Goal: Information Seeking & Learning: Learn about a topic

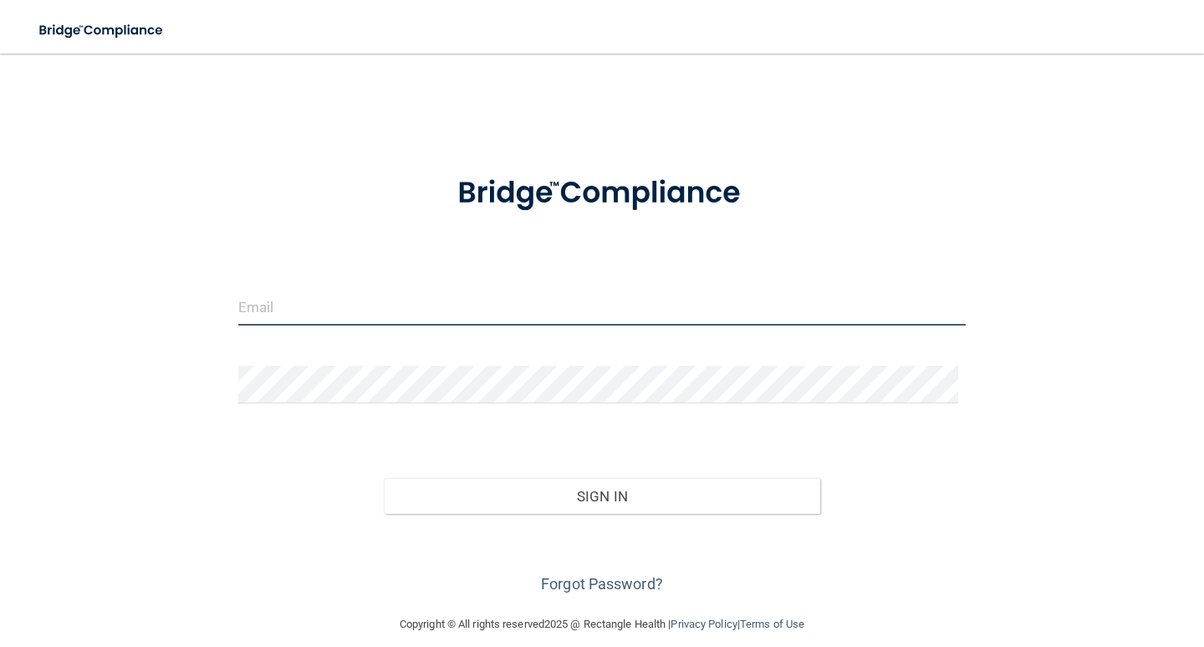
click at [335, 307] on input "email" at bounding box center [602, 307] width 728 height 38
type input "[EMAIL_ADDRESS][DOMAIN_NAME]"
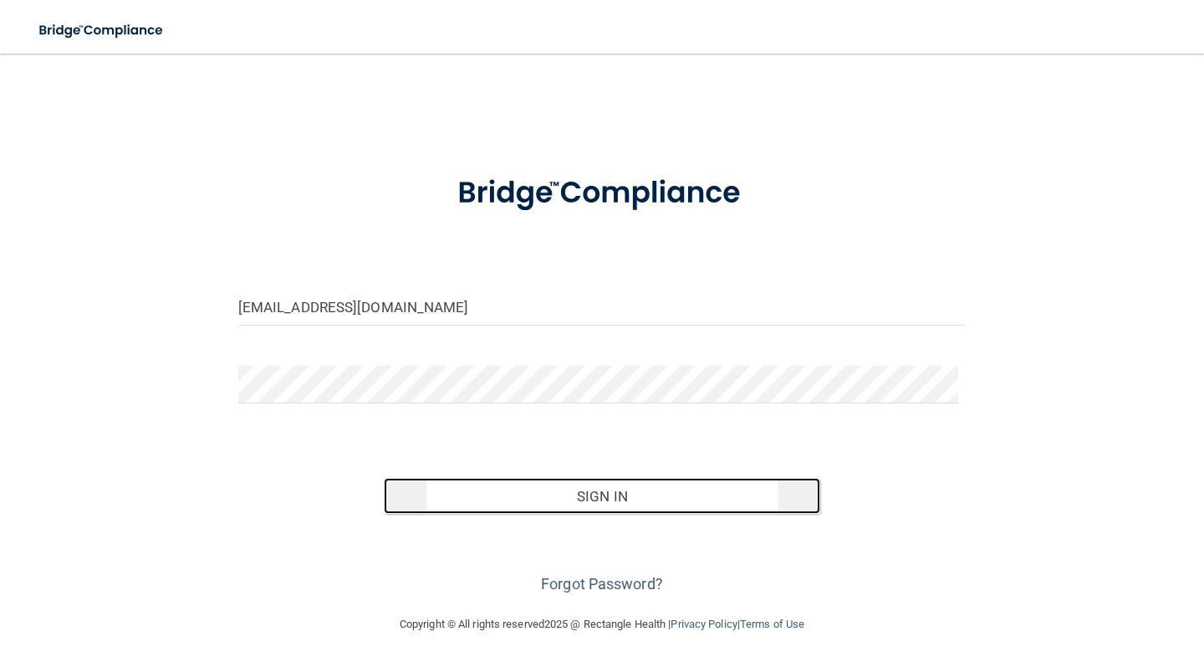
click at [615, 492] on button "Sign In" at bounding box center [602, 496] width 437 height 37
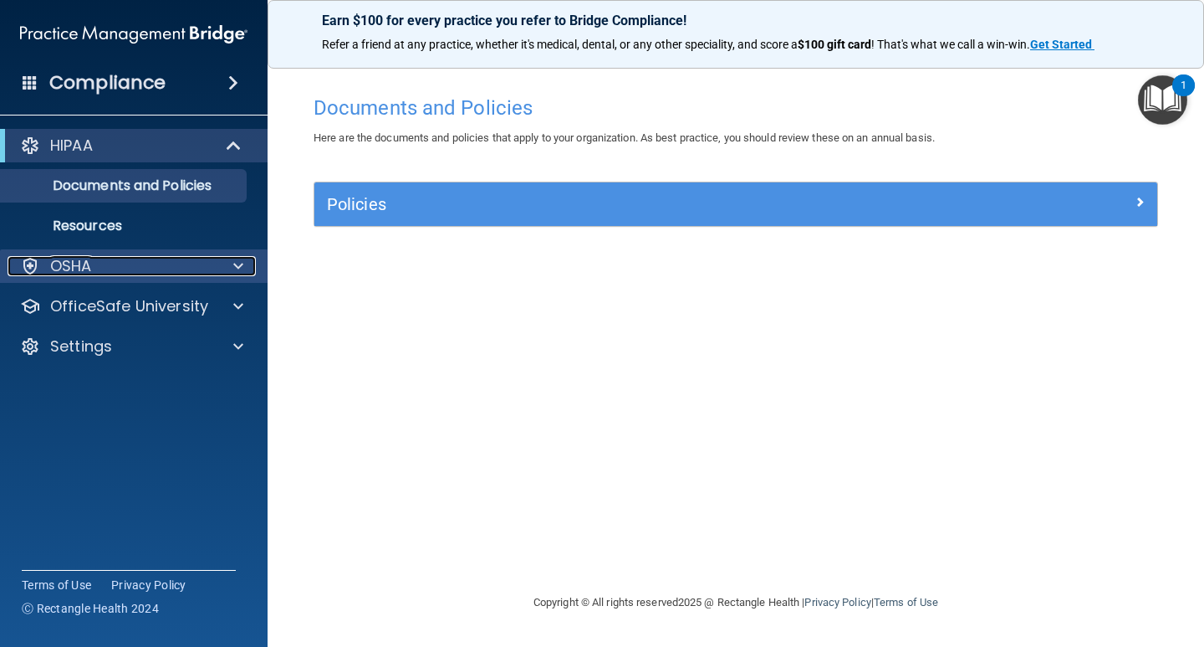
click at [227, 261] on div at bounding box center [236, 266] width 42 height 20
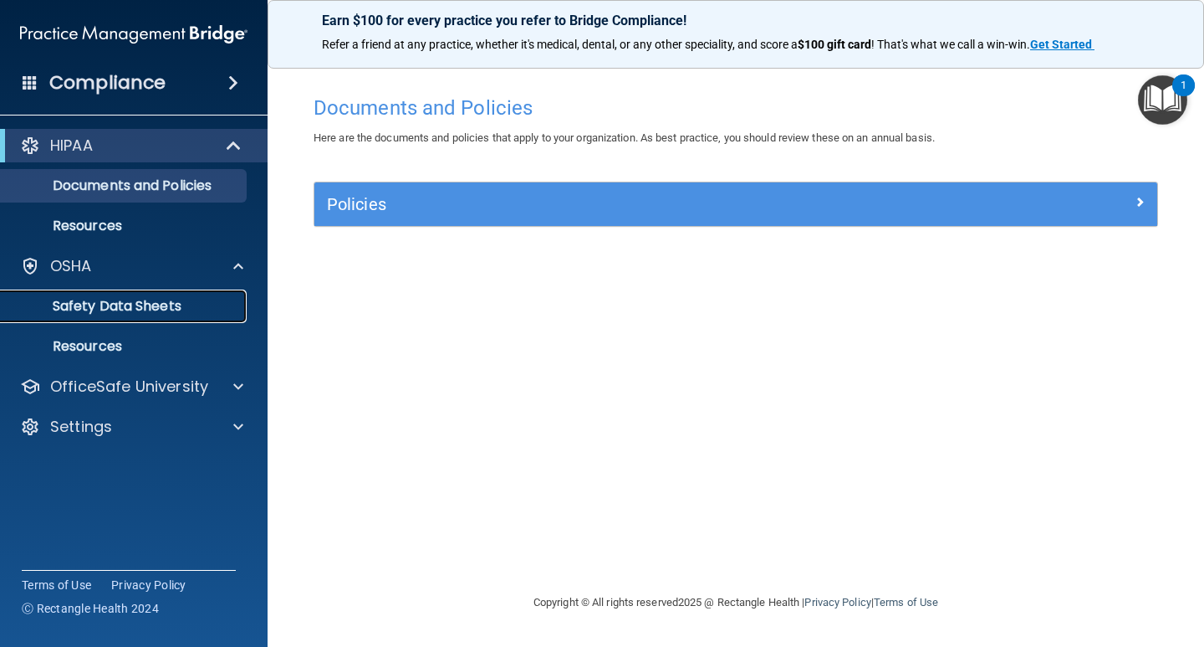
click at [172, 304] on p "Safety Data Sheets" at bounding box center [125, 306] width 228 height 17
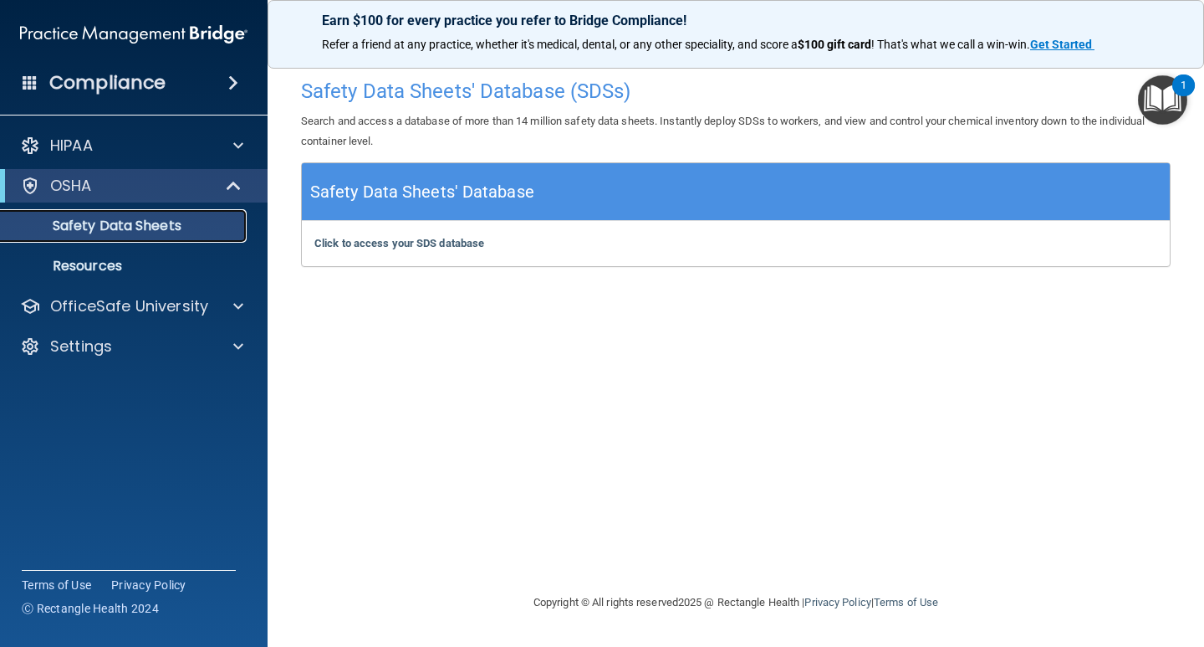
click at [146, 222] on p "Safety Data Sheets" at bounding box center [125, 225] width 228 height 17
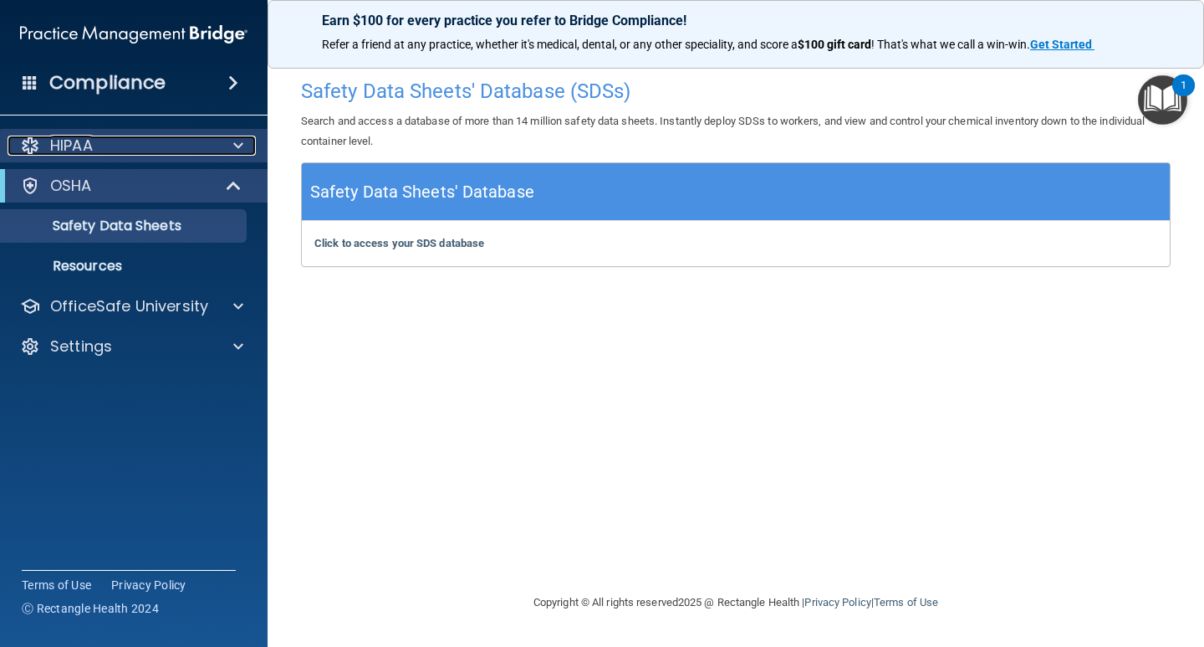
click at [237, 141] on span at bounding box center [238, 146] width 10 height 20
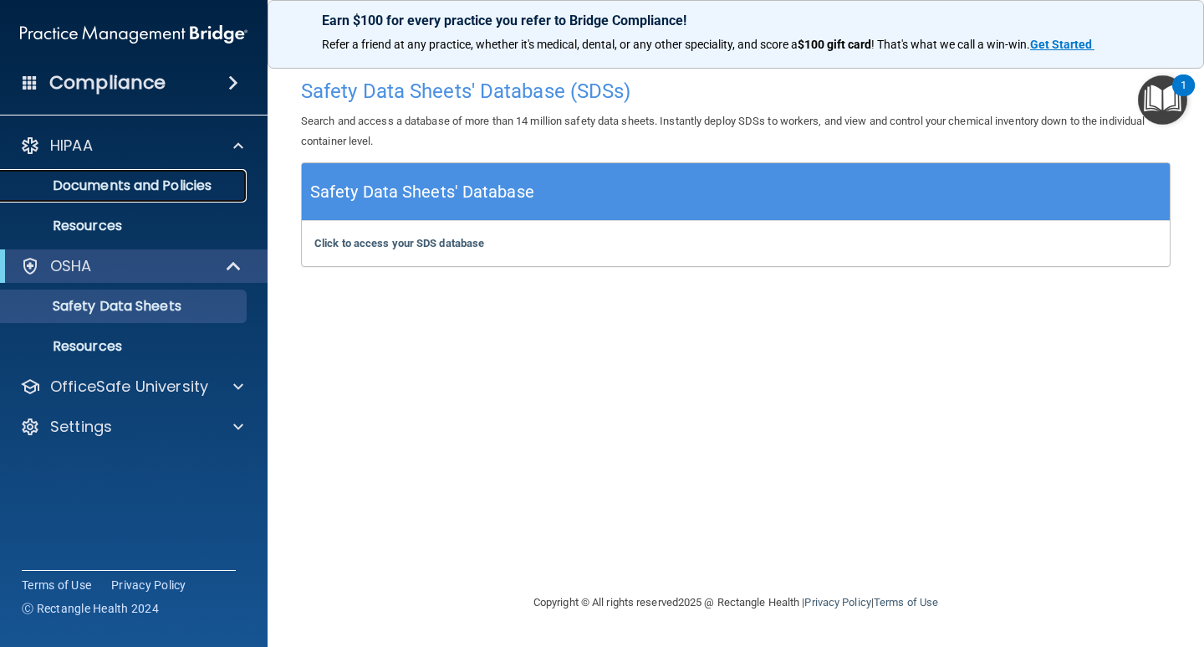
click at [162, 182] on p "Documents and Policies" at bounding box center [125, 185] width 228 height 17
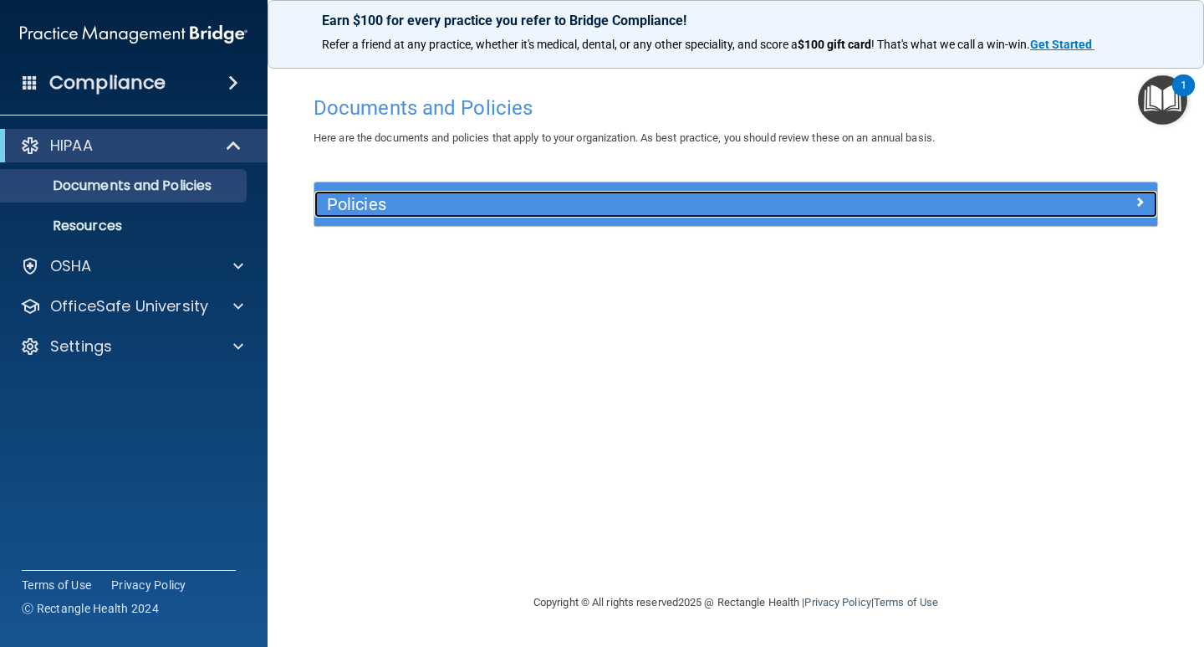
click at [341, 202] on h5 "Policies" at bounding box center [630, 204] width 607 height 18
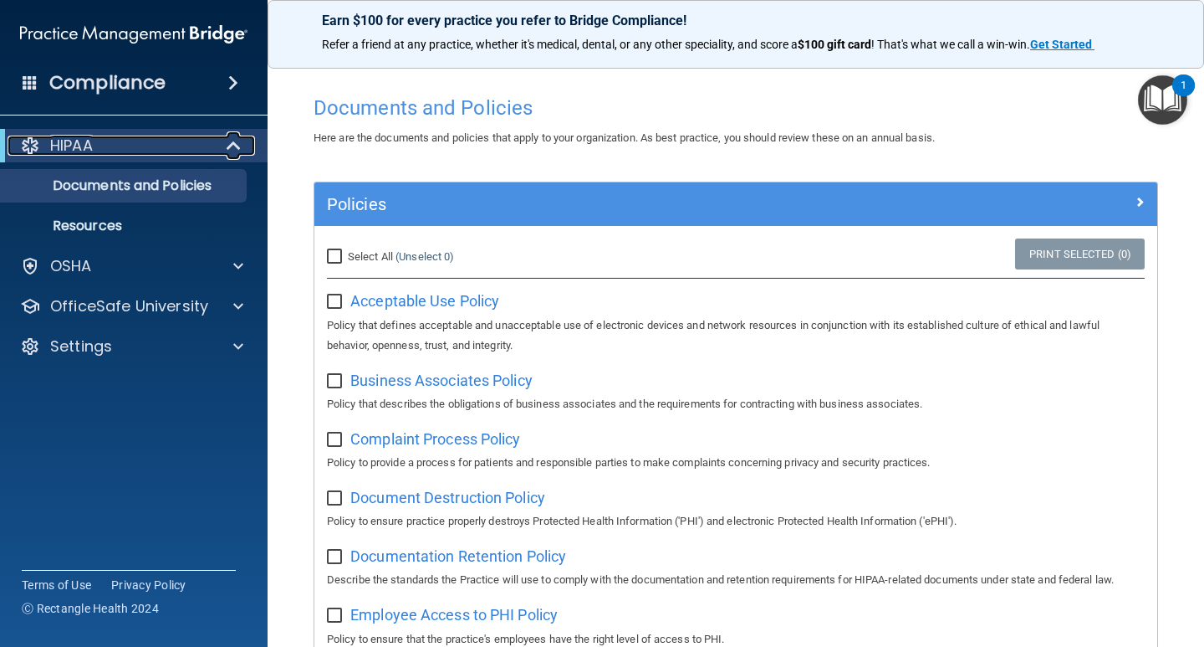
click at [228, 143] on span at bounding box center [235, 146] width 14 height 20
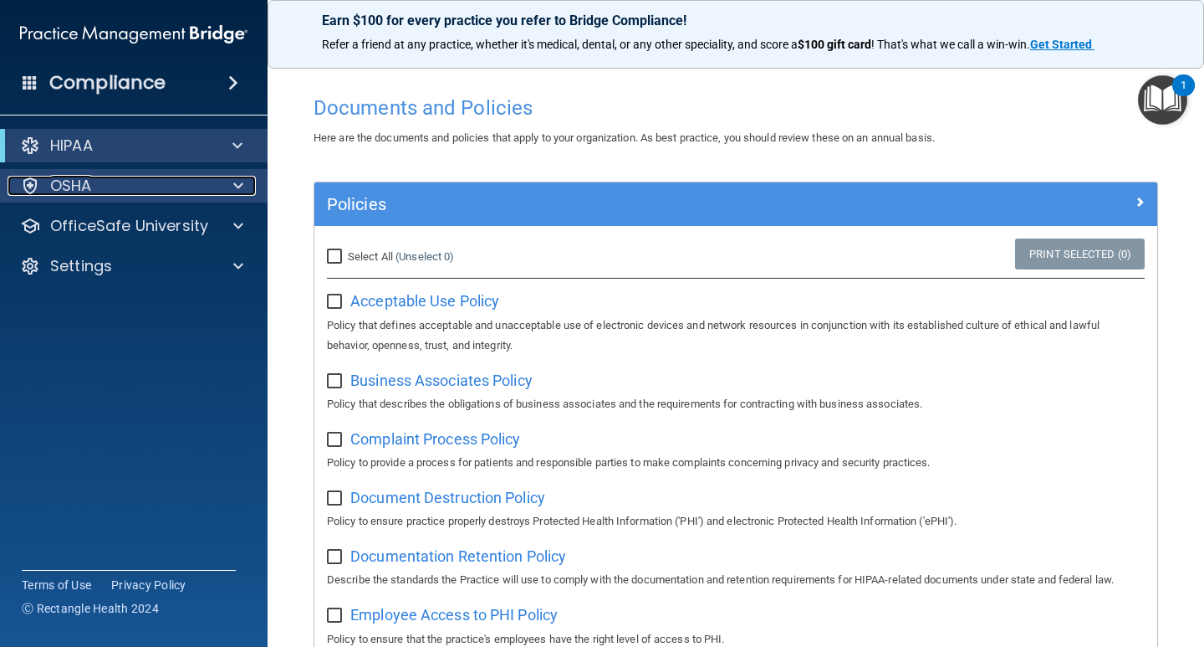
click at [237, 181] on span at bounding box center [238, 186] width 10 height 20
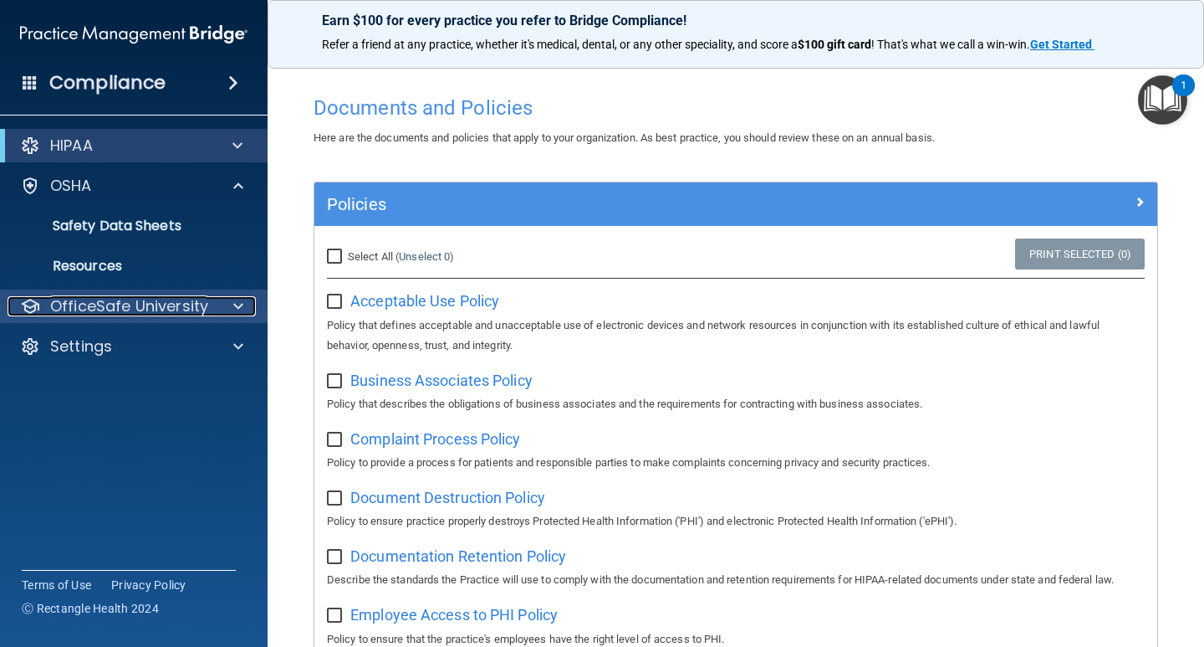
click at [132, 306] on p "OfficeSafe University" at bounding box center [129, 306] width 158 height 20
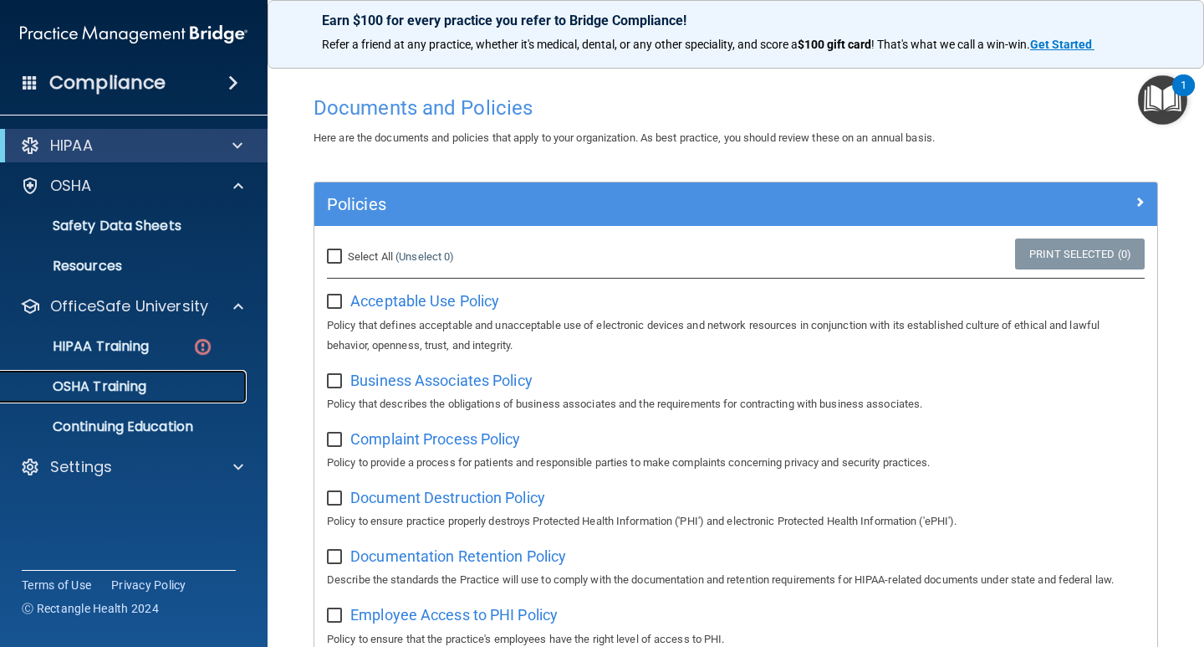
click at [105, 384] on p "OSHA Training" at bounding box center [79, 386] width 136 height 17
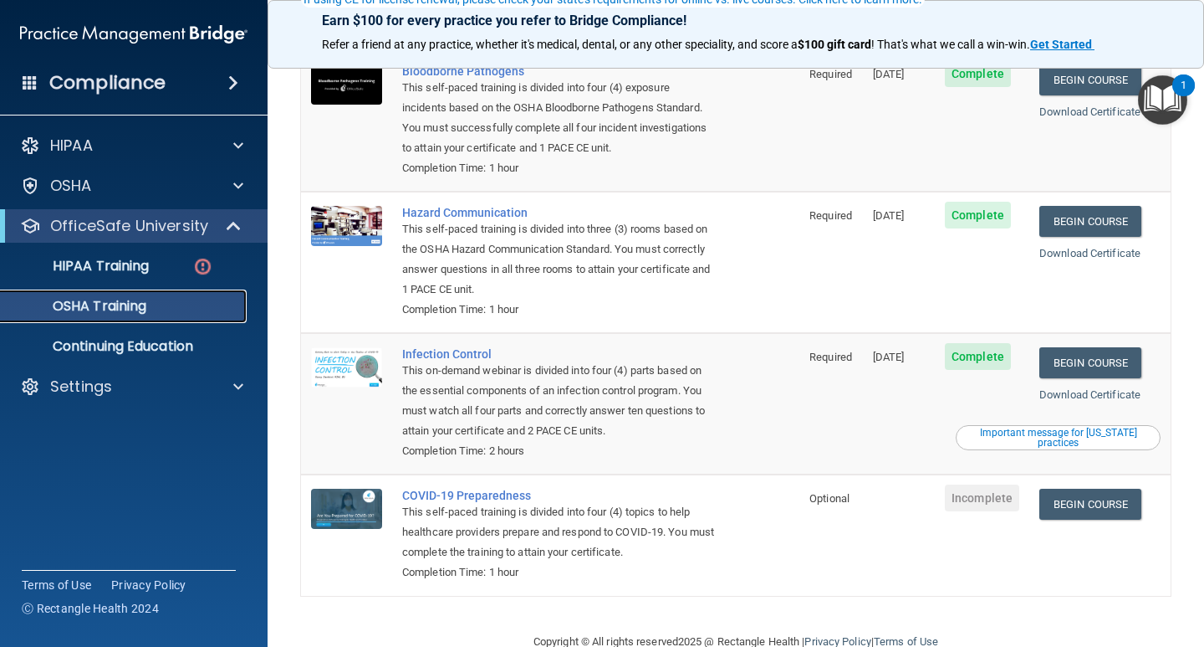
scroll to position [176, 0]
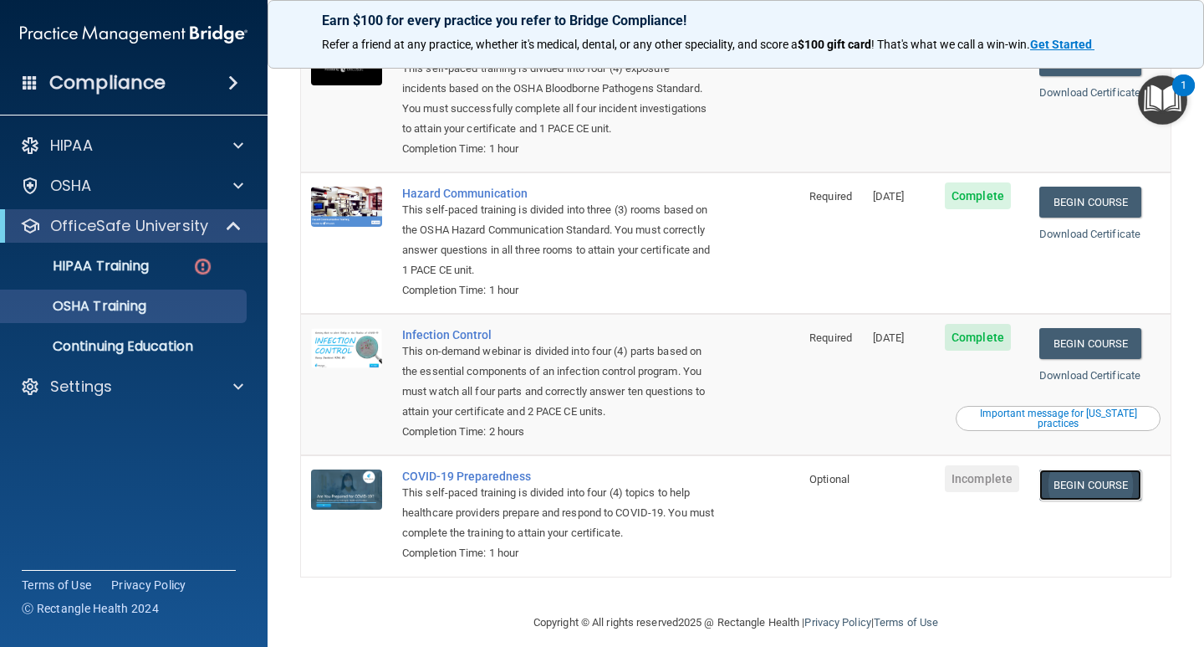
click at [1074, 469] on link "Begin Course" at bounding box center [1091, 484] width 102 height 31
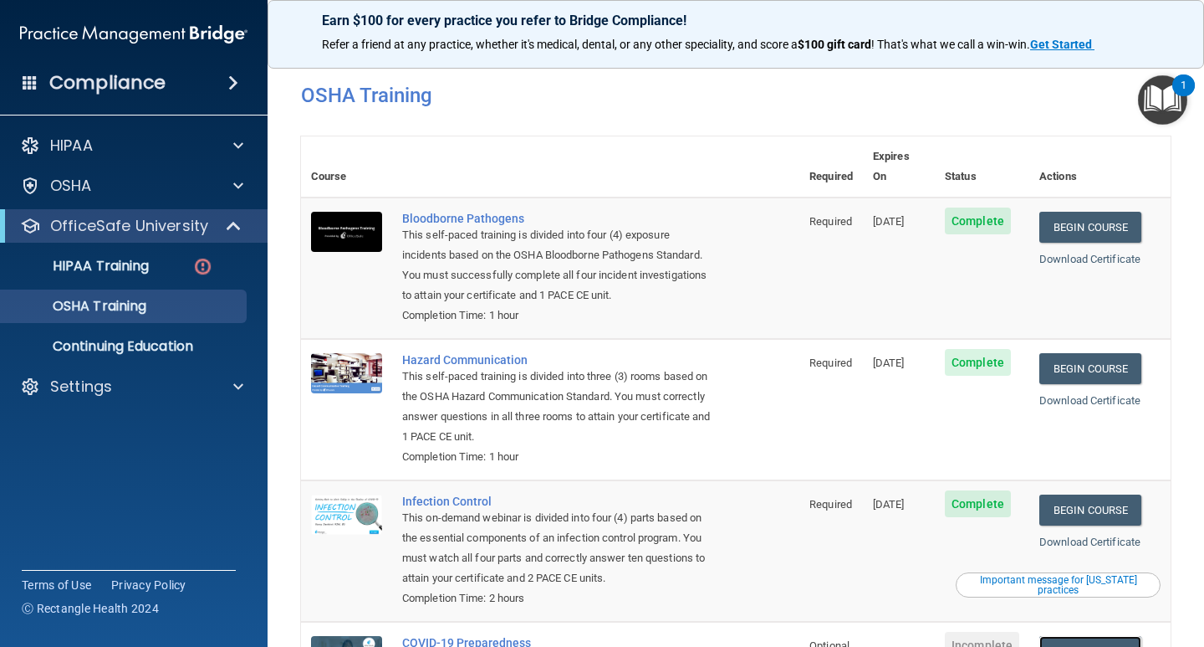
scroll to position [9, 0]
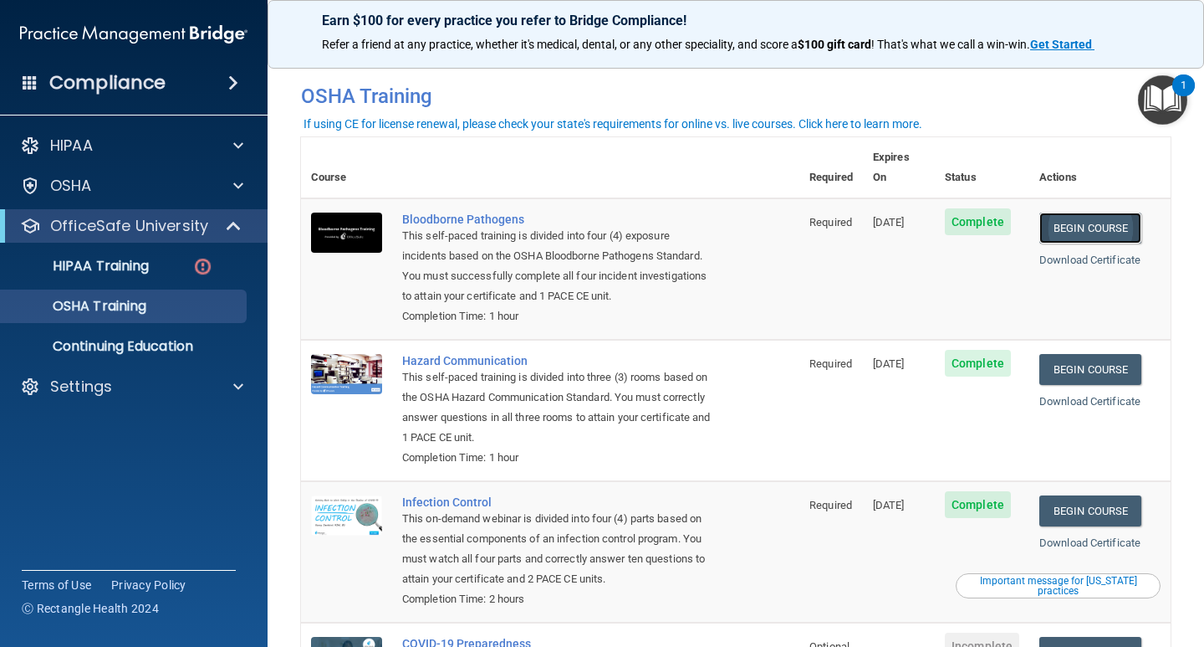
click at [1087, 212] on link "Begin Course" at bounding box center [1091, 227] width 102 height 31
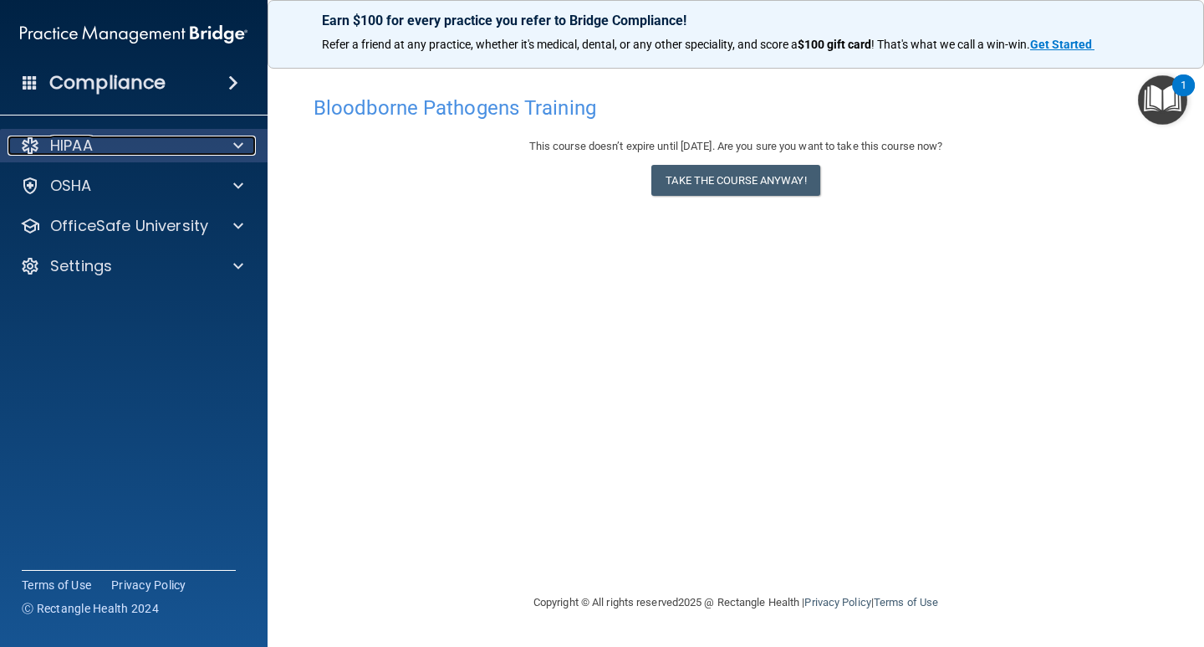
click at [235, 154] on span at bounding box center [238, 146] width 10 height 20
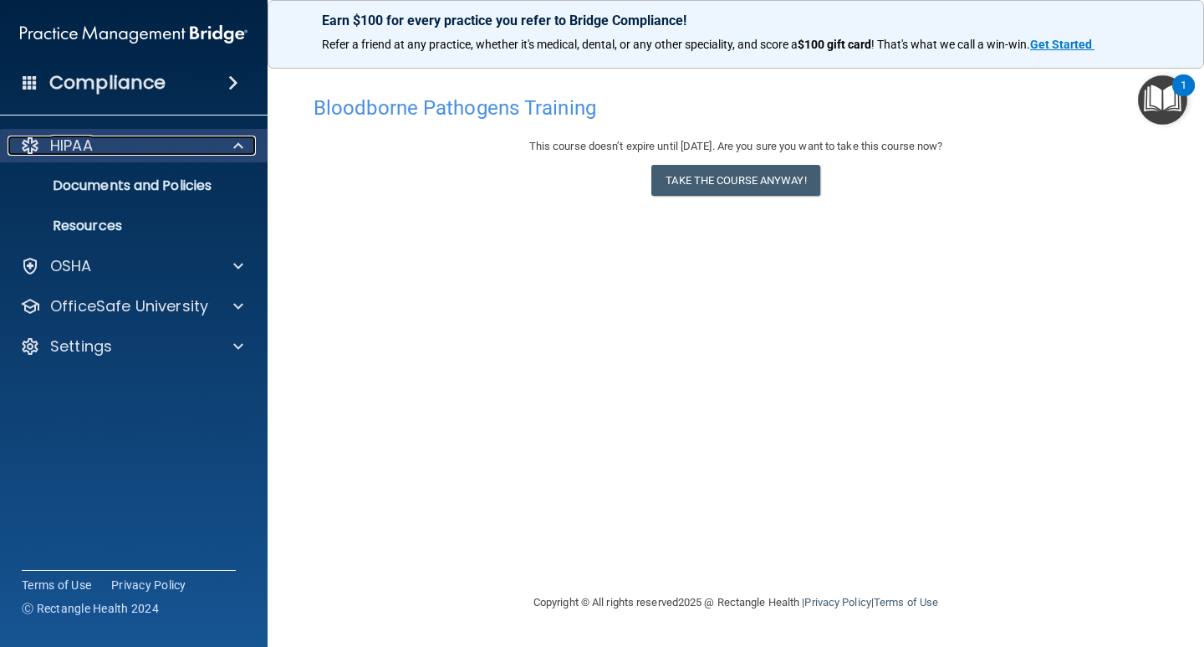
click at [54, 146] on p "HIPAA" at bounding box center [71, 146] width 43 height 20
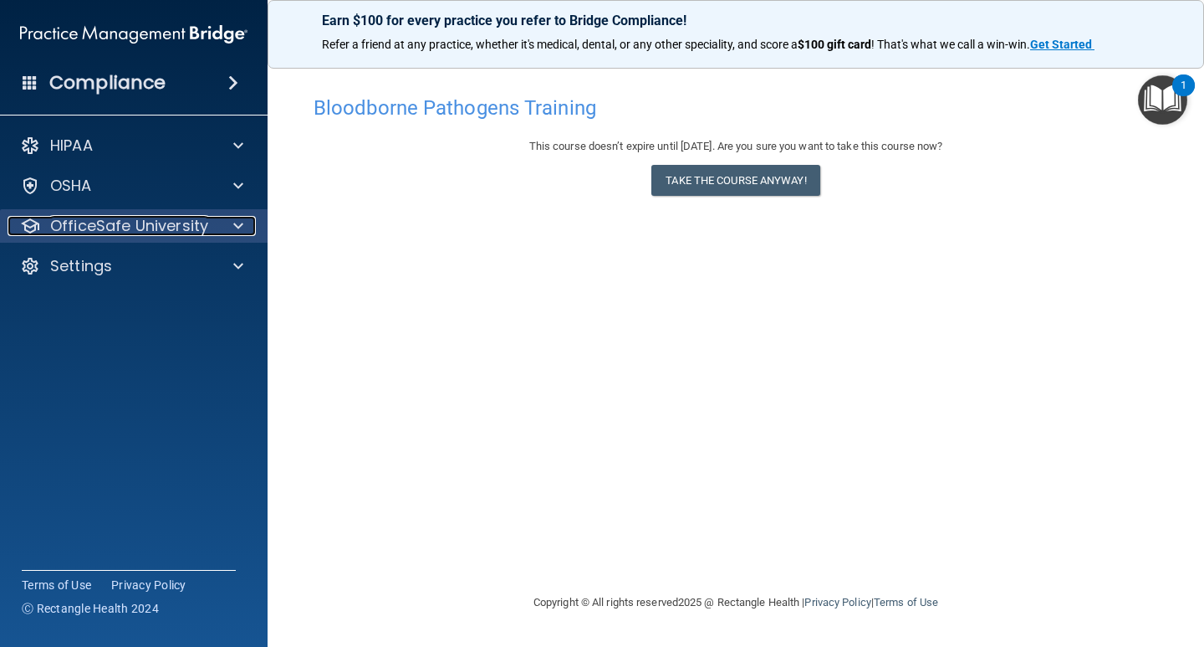
click at [110, 218] on p "OfficeSafe University" at bounding box center [129, 226] width 158 height 20
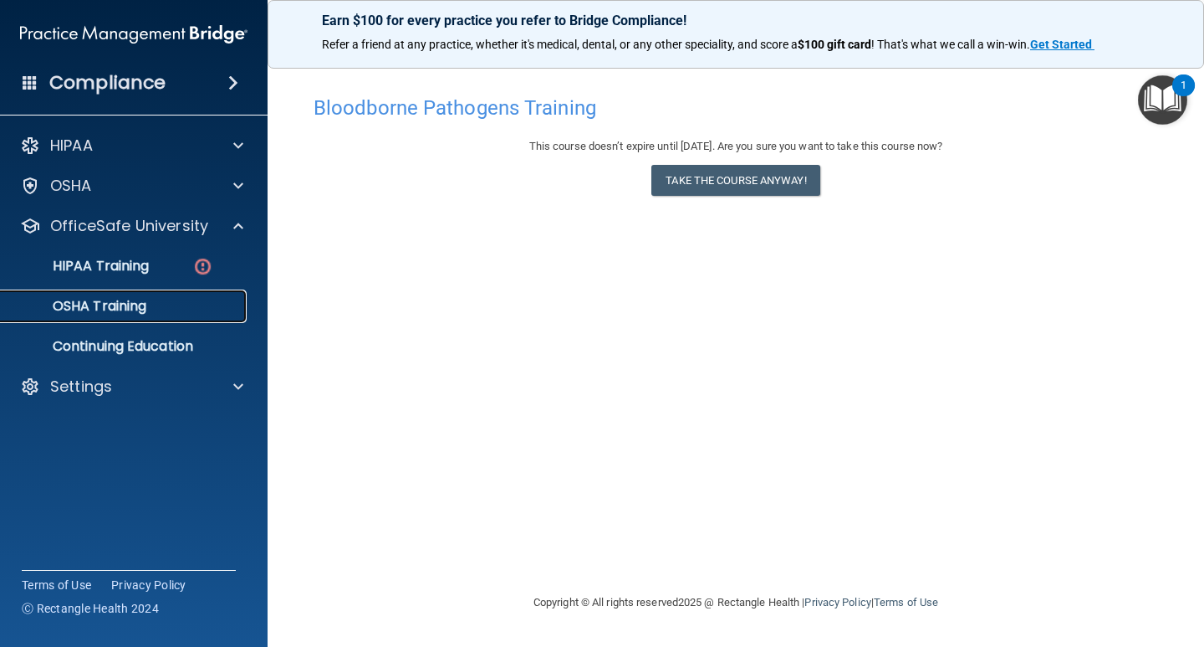
click at [130, 301] on p "OSHA Training" at bounding box center [79, 306] width 136 height 17
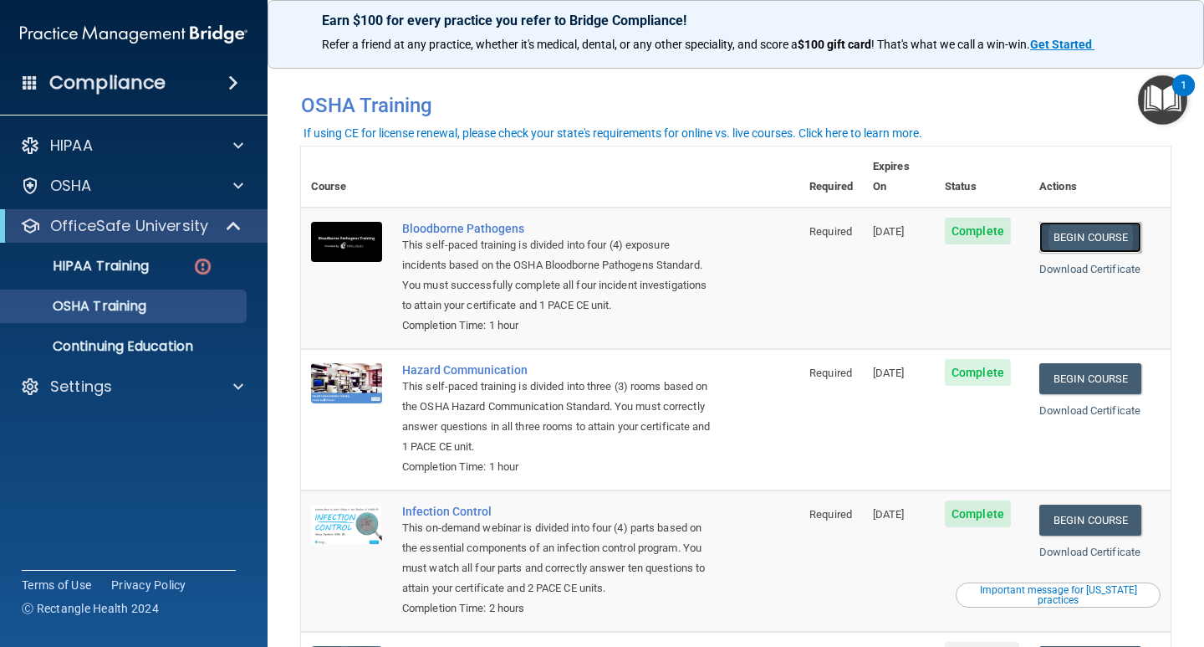
click at [1045, 222] on link "Begin Course" at bounding box center [1091, 237] width 102 height 31
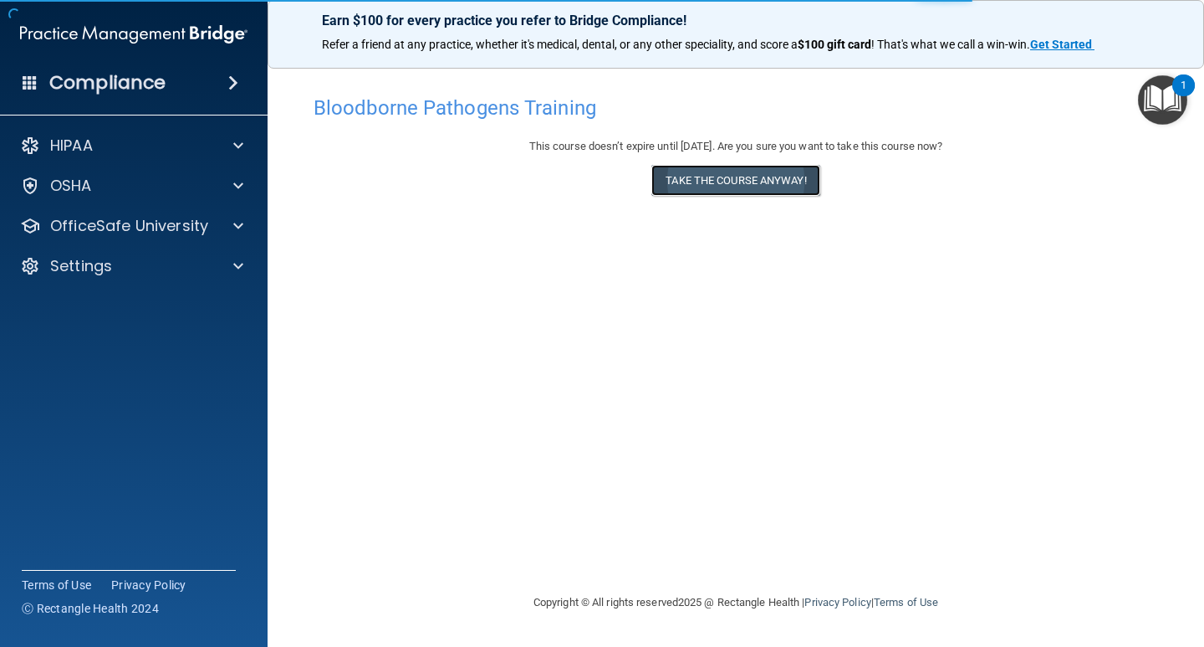
click at [741, 192] on button "Take the course anyway!" at bounding box center [736, 180] width 168 height 31
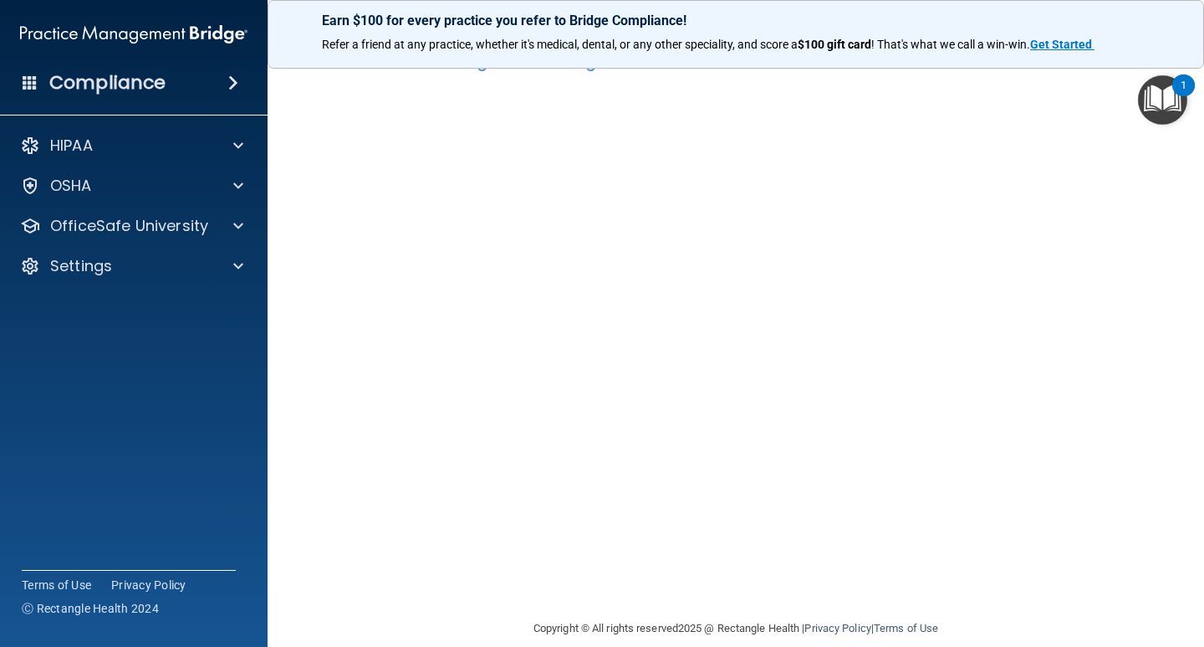
scroll to position [69, 0]
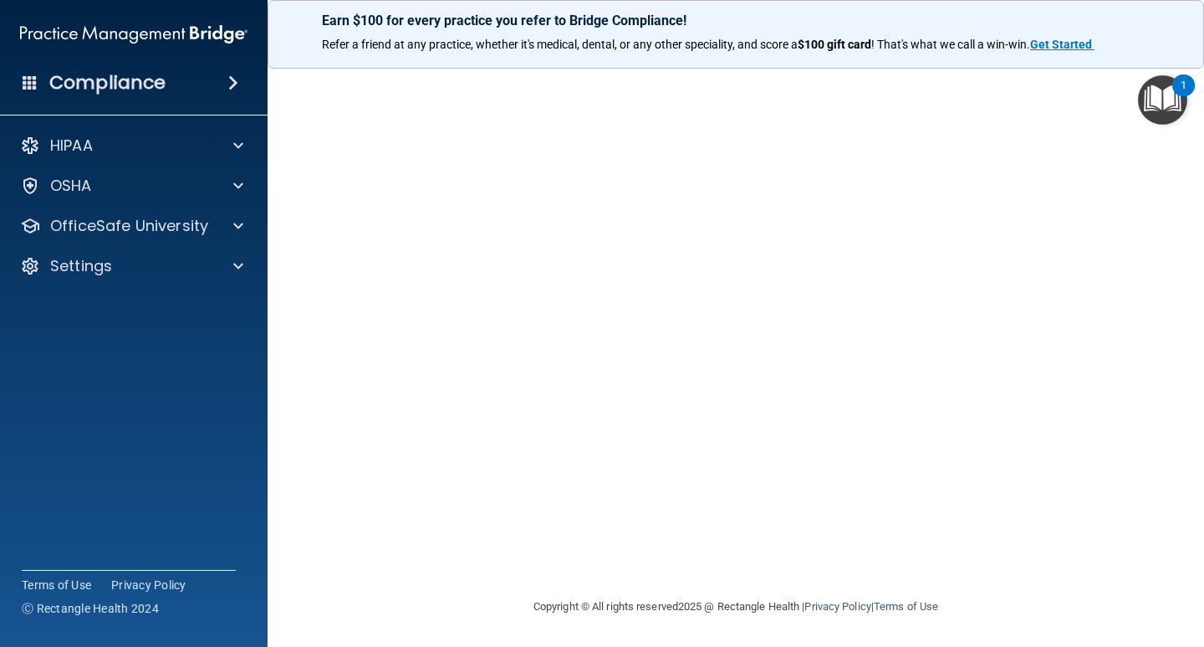
click at [1154, 90] on img "Open Resource Center, 1 new notification" at bounding box center [1162, 99] width 49 height 49
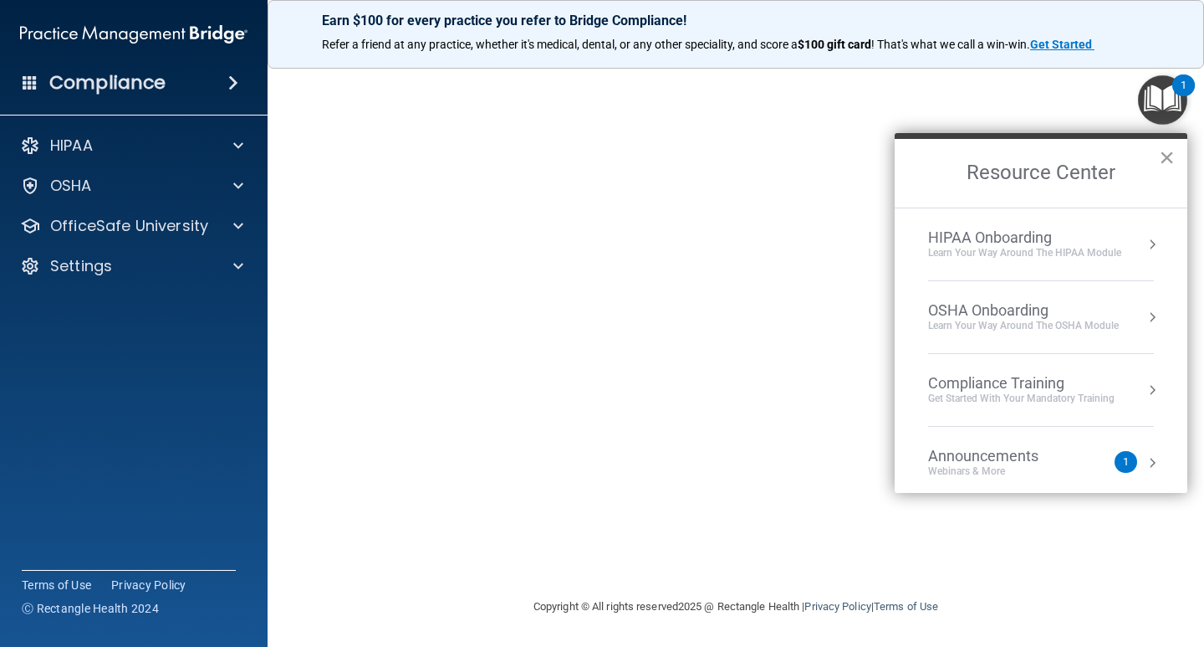
click at [1169, 151] on button "×" at bounding box center [1167, 157] width 16 height 27
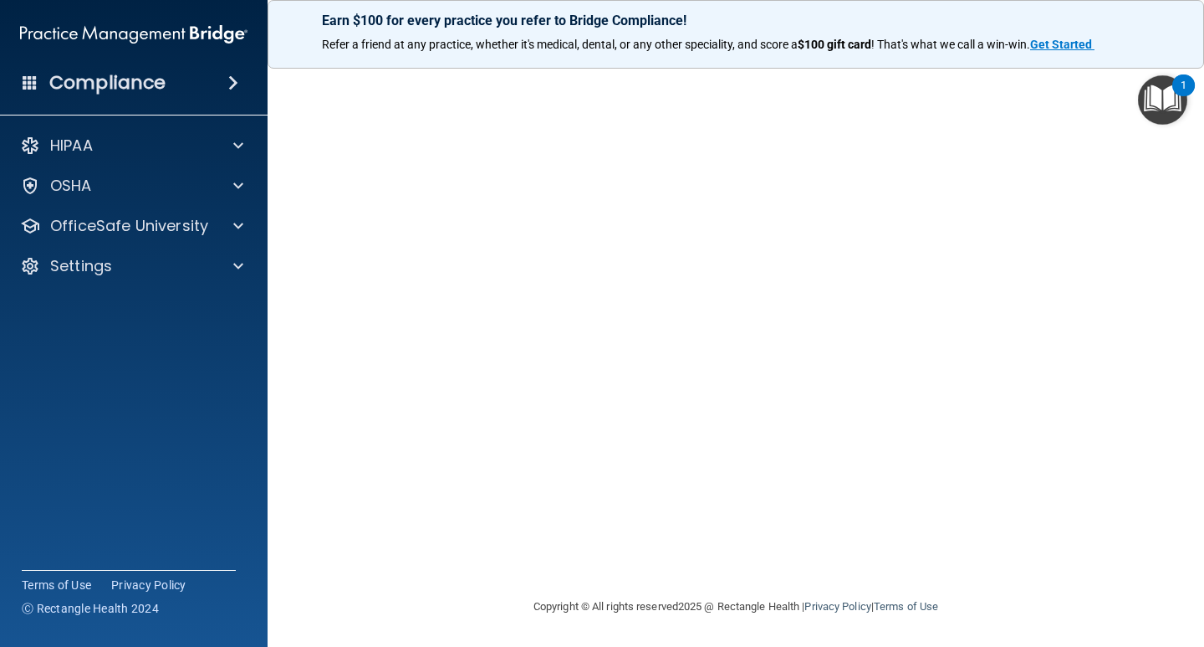
click at [1168, 98] on img "Open Resource Center, 1 new notification" at bounding box center [1162, 99] width 49 height 49
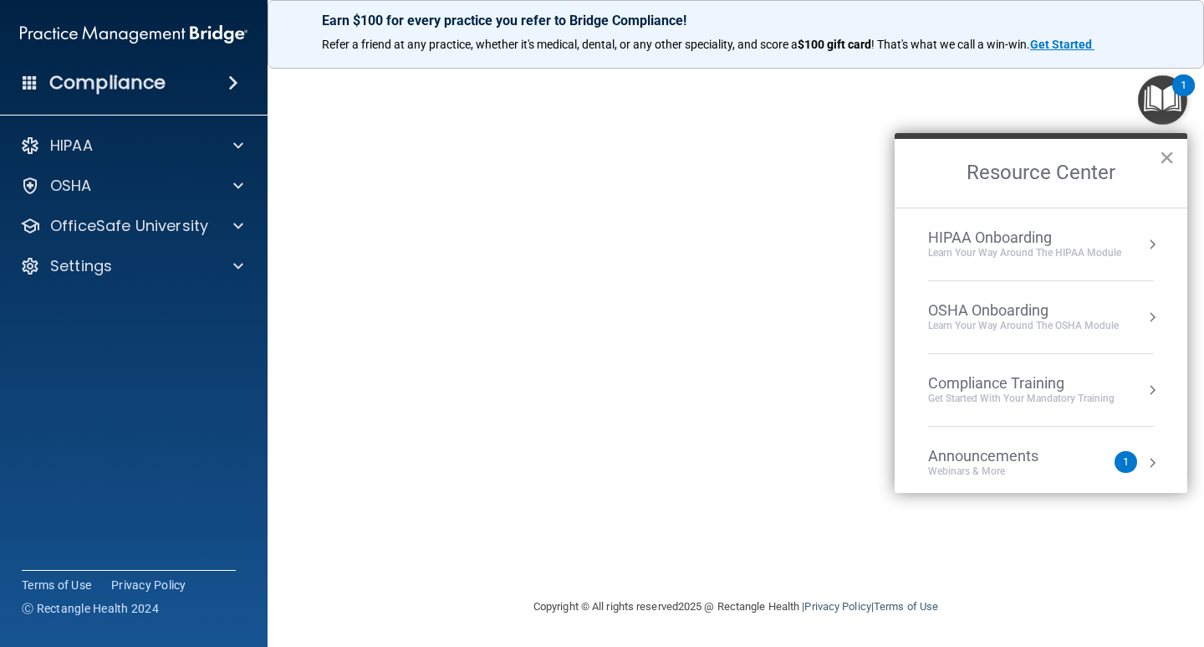
click at [1162, 157] on button "×" at bounding box center [1167, 157] width 16 height 27
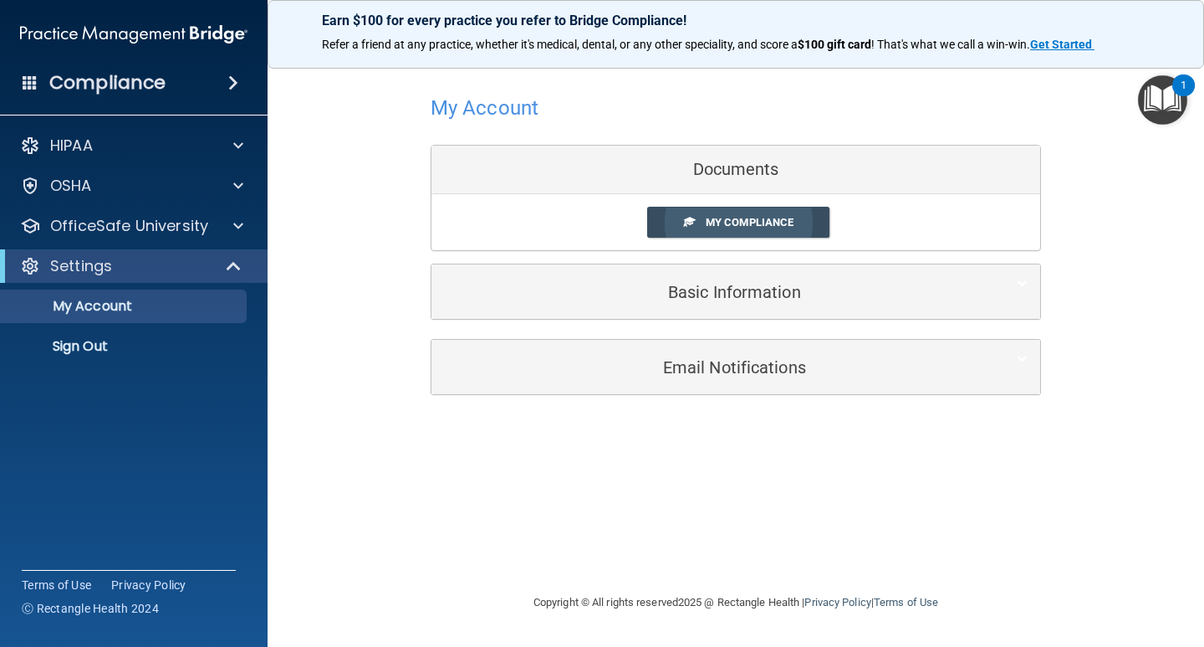
click at [722, 230] on link "My Compliance" at bounding box center [738, 222] width 183 height 31
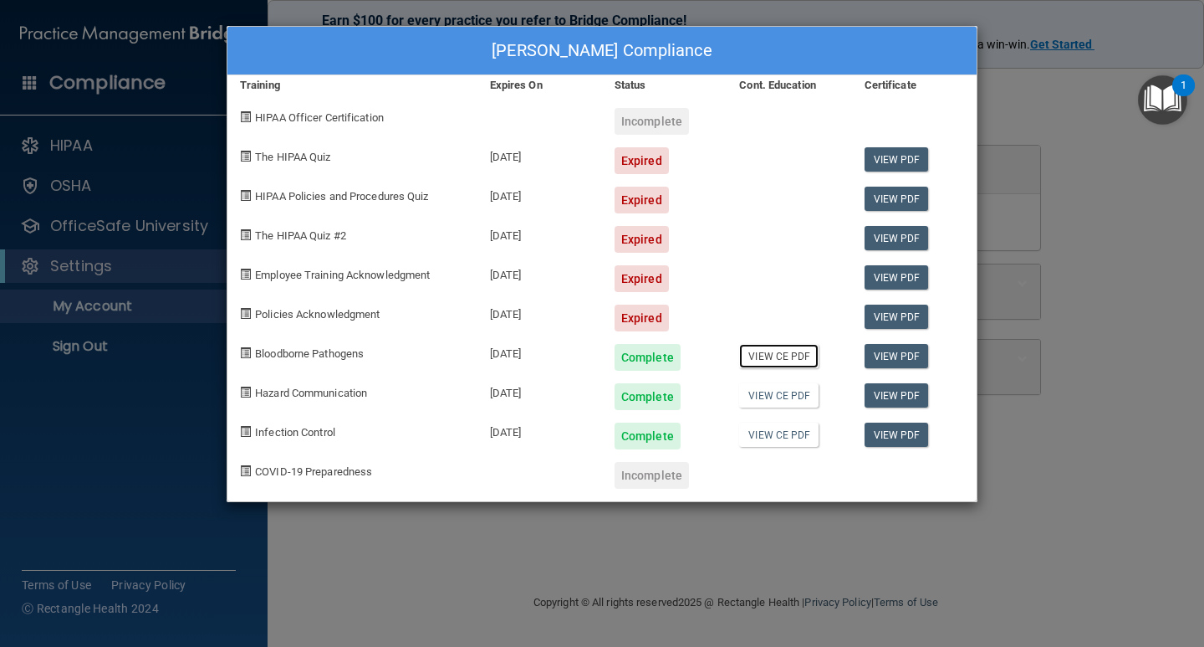
click at [795, 358] on link "View CE PDF" at bounding box center [778, 356] width 79 height 24
click at [791, 404] on link "View CE PDF" at bounding box center [778, 395] width 79 height 24
click at [764, 436] on link "View CE PDF" at bounding box center [778, 434] width 79 height 24
click at [765, 401] on link "View CE PDF" at bounding box center [778, 395] width 79 height 24
click at [759, 361] on link "View CE PDF" at bounding box center [778, 356] width 79 height 24
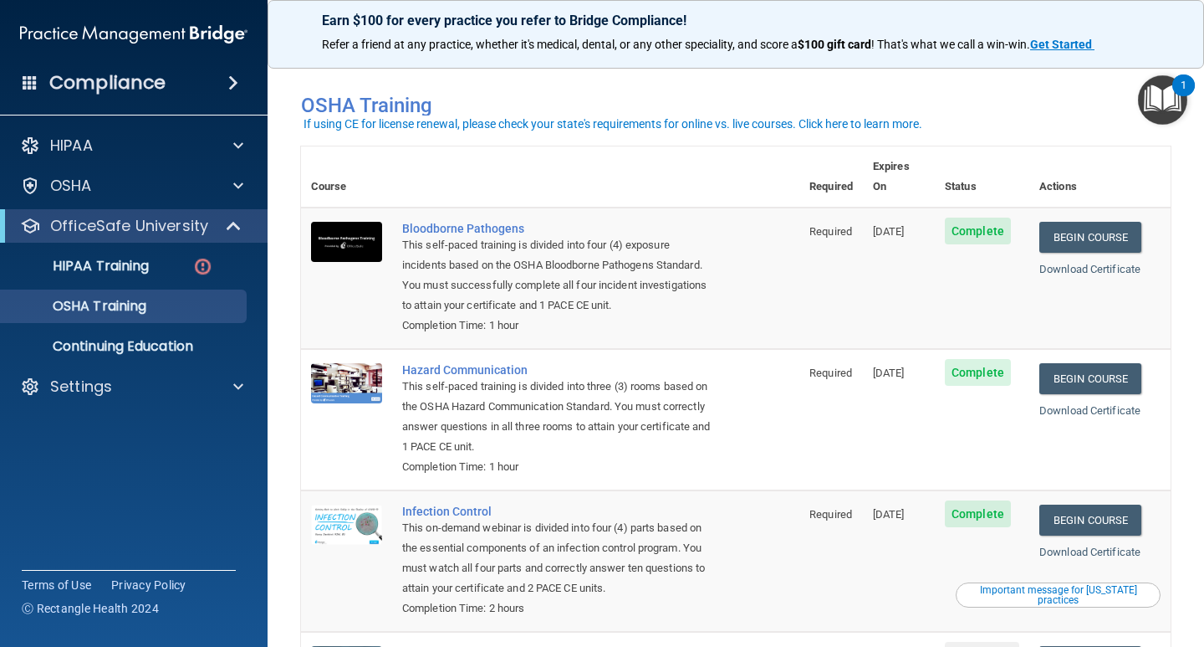
scroll to position [9, 0]
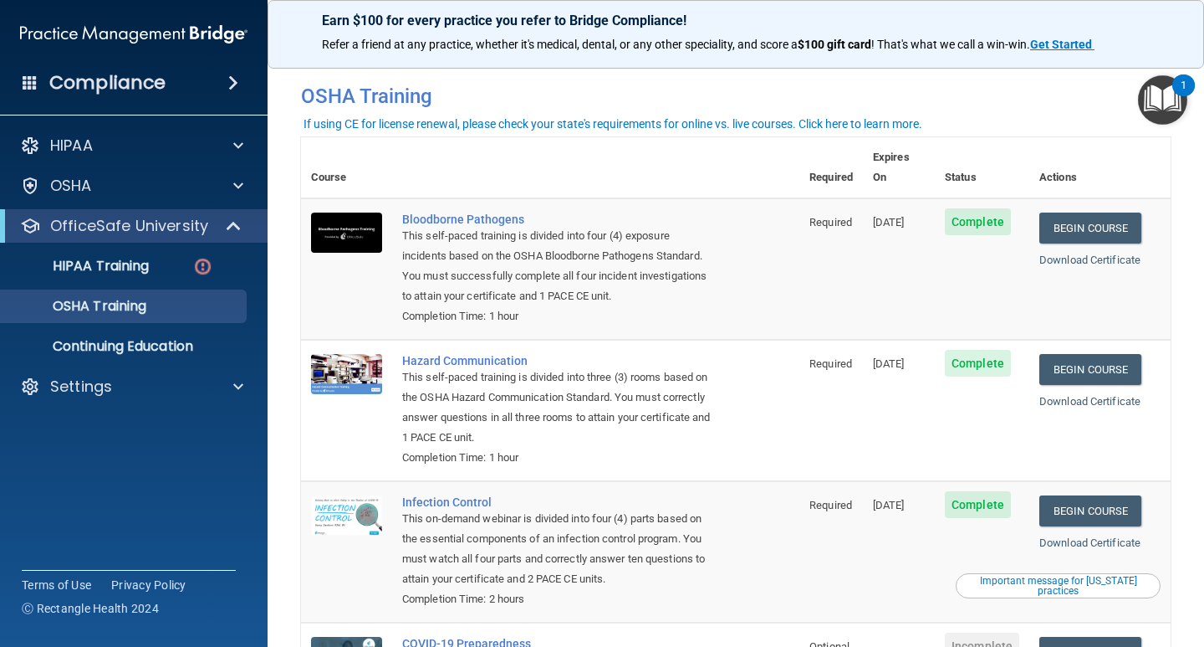
click at [1163, 98] on img "Open Resource Center, 1 new notification" at bounding box center [1162, 99] width 49 height 49
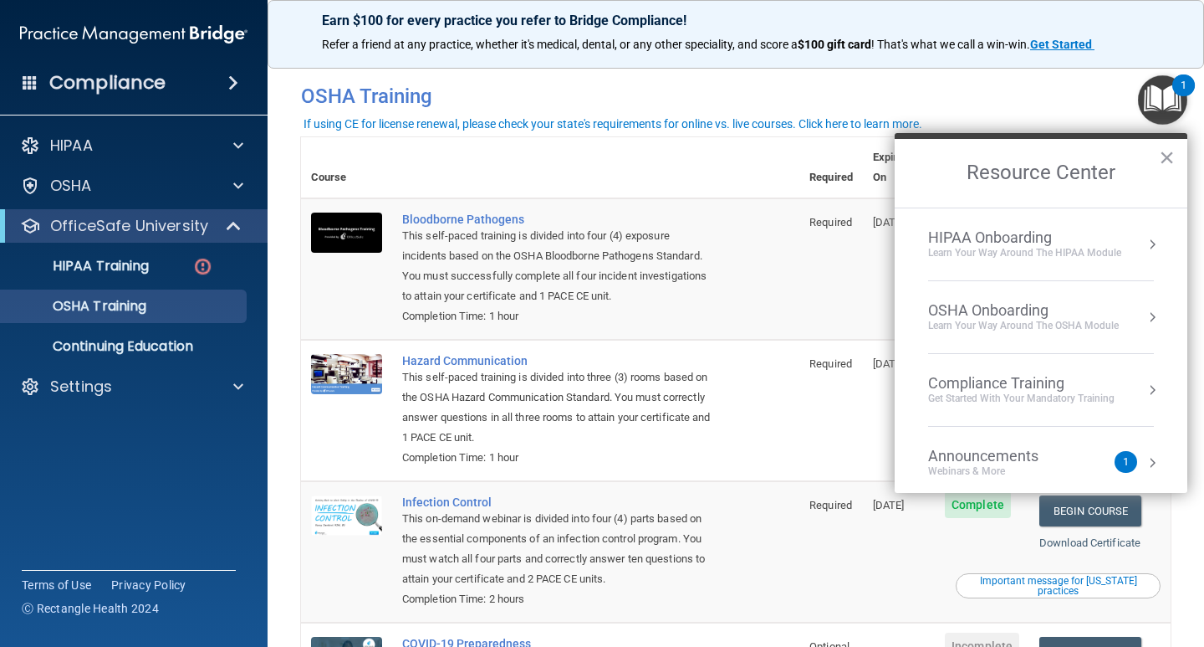
click at [1176, 151] on h2 "Resource Center" at bounding box center [1041, 173] width 293 height 69
